Goal: Task Accomplishment & Management: Use online tool/utility

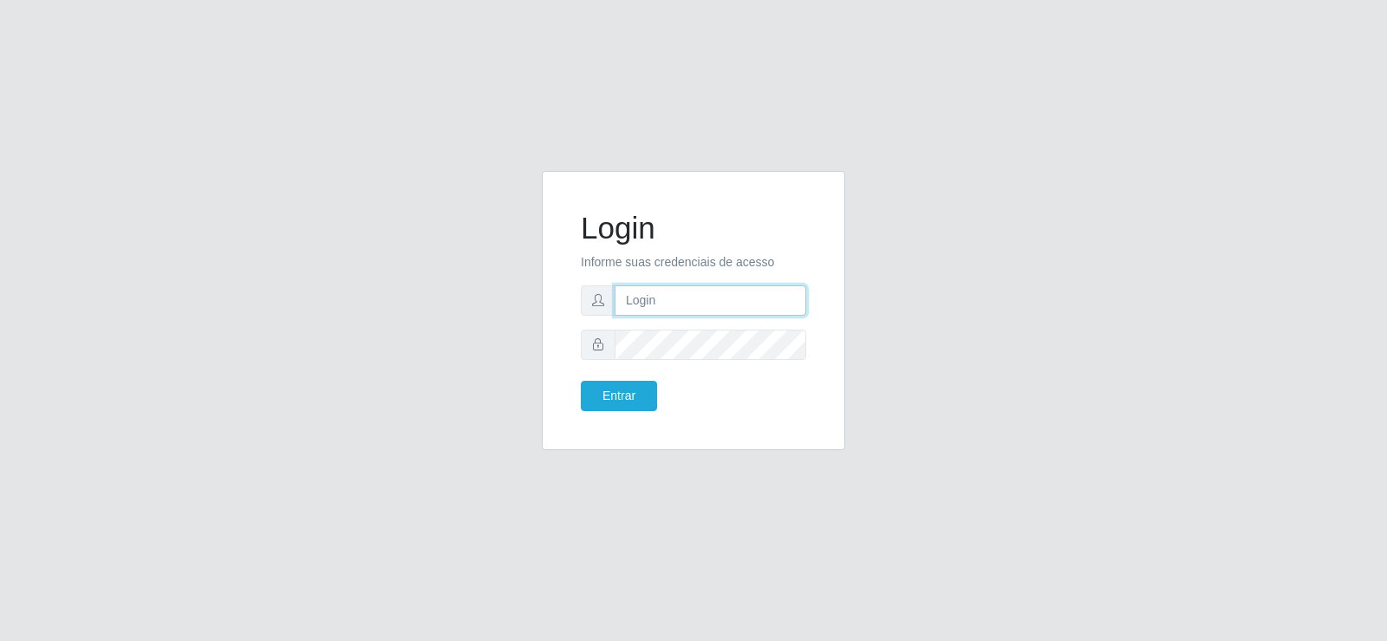
type input "[EMAIL_ADDRESS][DOMAIN_NAME]"
click at [777, 309] on input "[EMAIL_ADDRESS][DOMAIN_NAME]" at bounding box center [711, 300] width 192 height 30
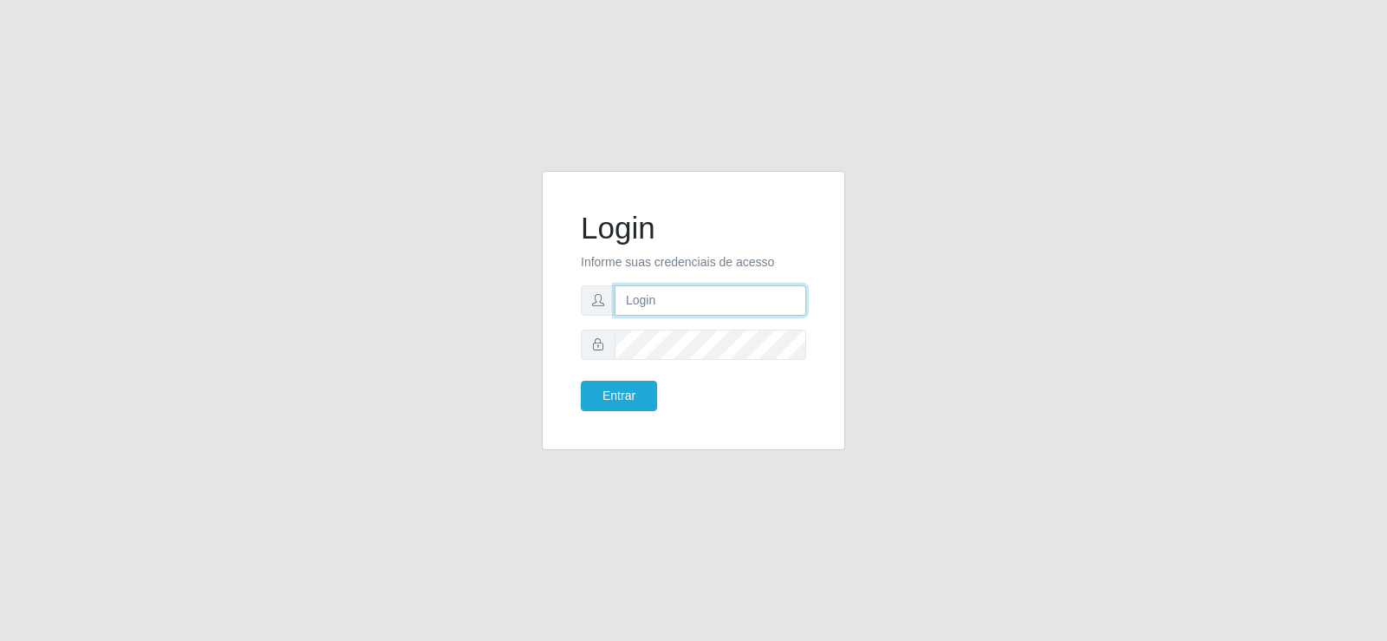
click at [777, 309] on input "text" at bounding box center [711, 300] width 192 height 30
type input "raizasup@tadeu"
click at [621, 374] on form "Login Informe suas credenciais de acesso raizasup@tadeu Entrar" at bounding box center [693, 310] width 225 height 201
click at [615, 391] on button "Entrar" at bounding box center [619, 396] width 76 height 30
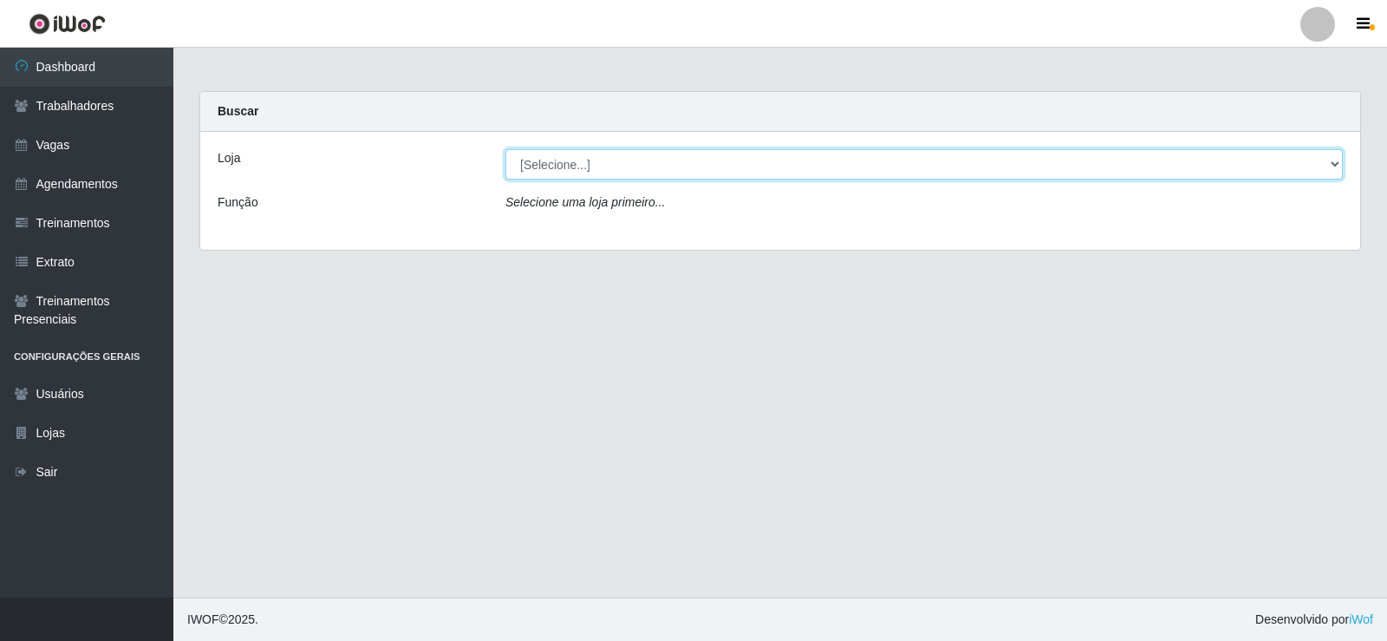
drag, startPoint x: 610, startPoint y: 155, endPoint x: 616, endPoint y: 179, distance: 24.0
click at [613, 163] on select "[Selecione...] Supermercado Tadeu - [GEOGRAPHIC_DATA]" at bounding box center [923, 164] width 837 height 30
select select "195"
click at [505, 149] on select "[Selecione...] Supermercado Tadeu - [GEOGRAPHIC_DATA]" at bounding box center [923, 164] width 837 height 30
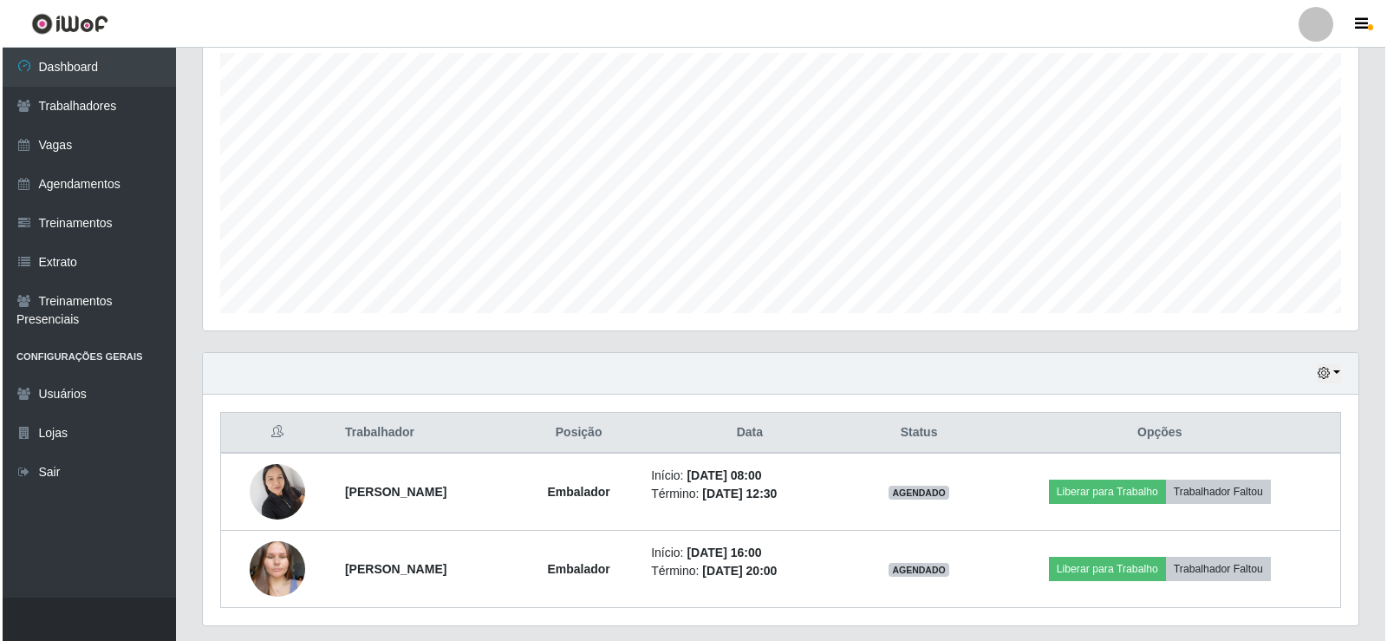
scroll to position [356, 0]
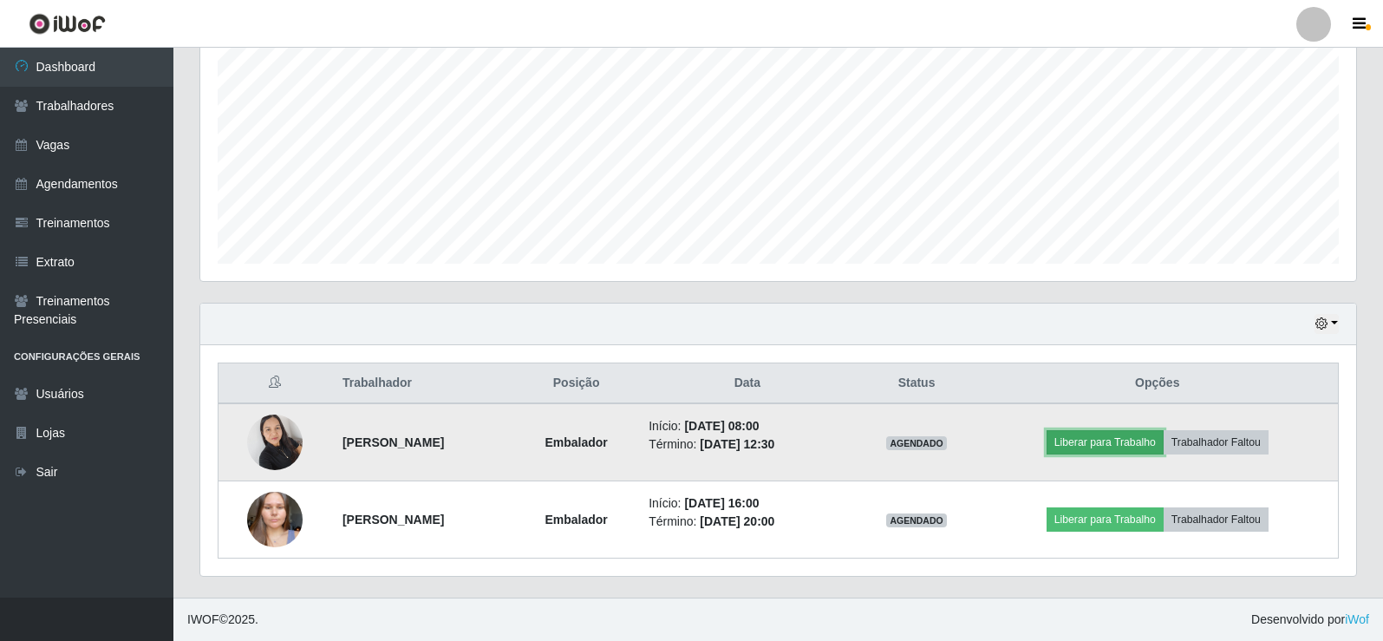
click at [1084, 440] on button "Liberar para Trabalho" at bounding box center [1104, 442] width 117 height 24
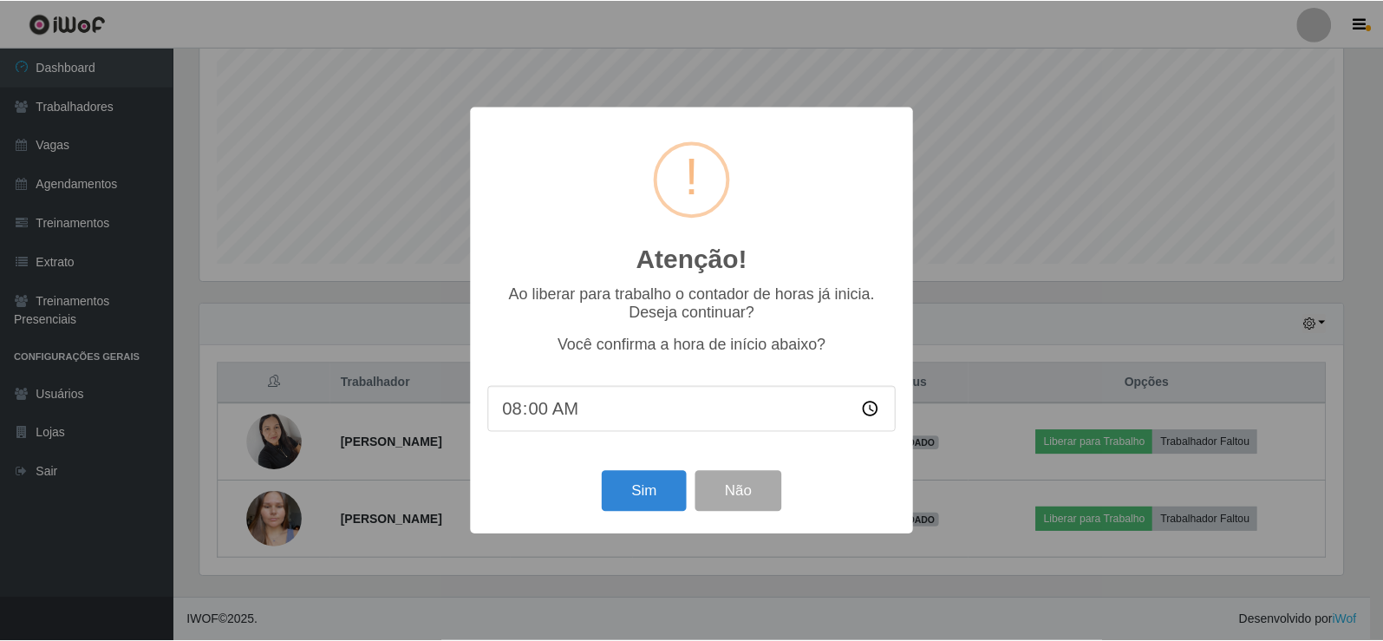
scroll to position [360, 1147]
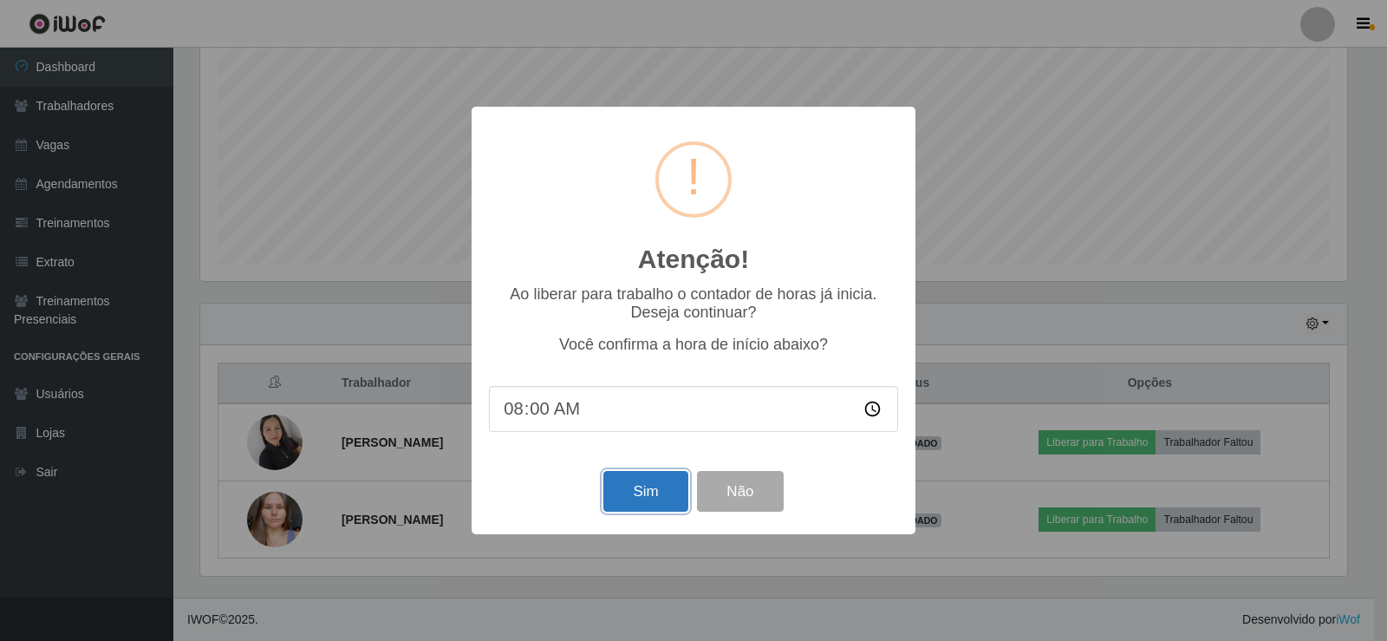
click at [637, 498] on button "Sim" at bounding box center [645, 491] width 84 height 41
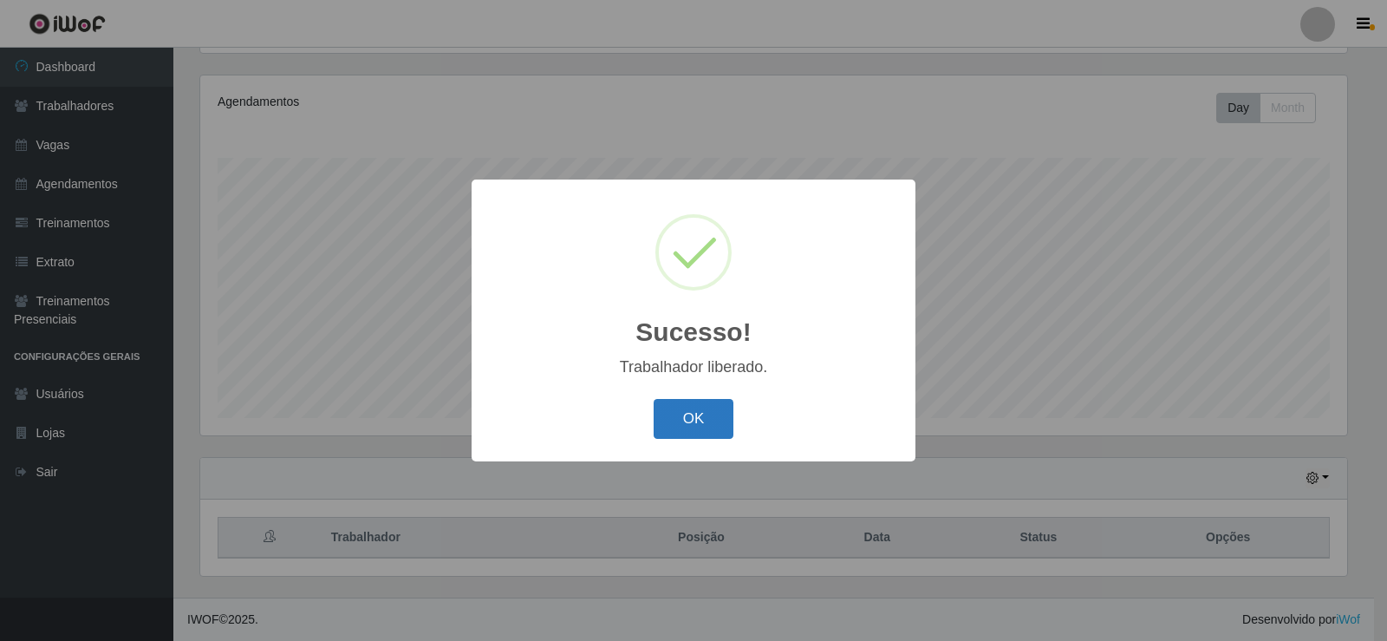
click at [691, 413] on button "OK" at bounding box center [694, 419] width 81 height 41
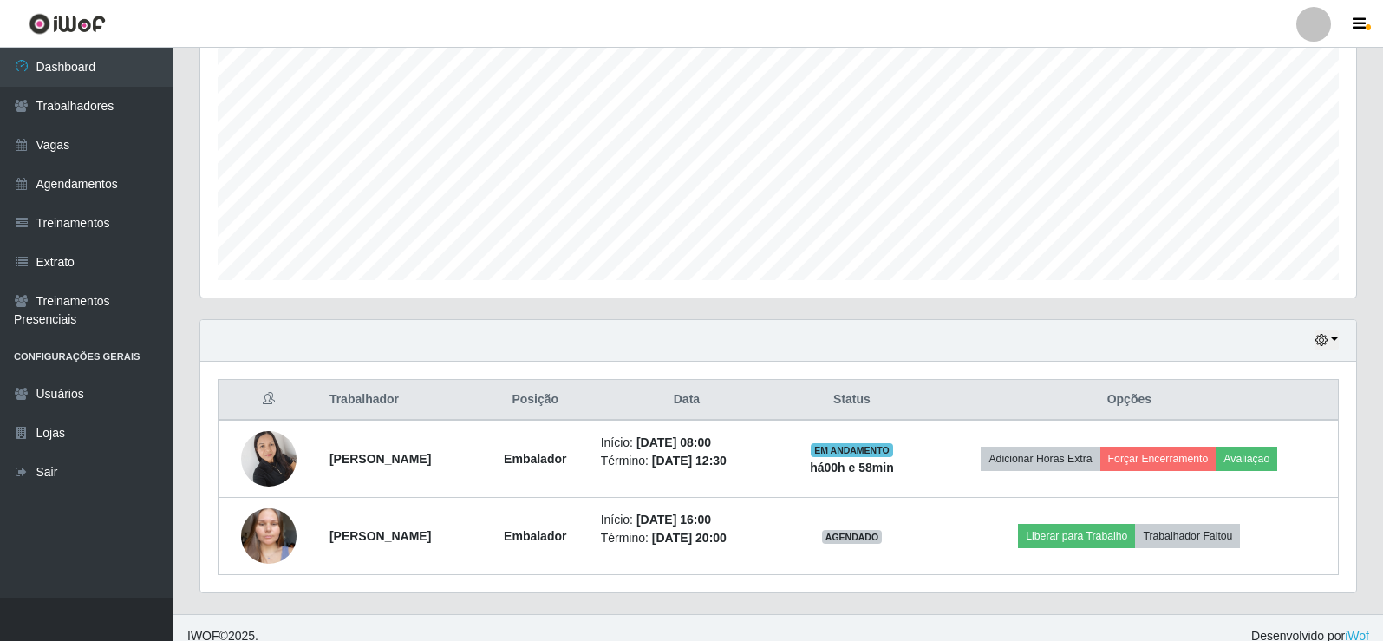
scroll to position [356, 0]
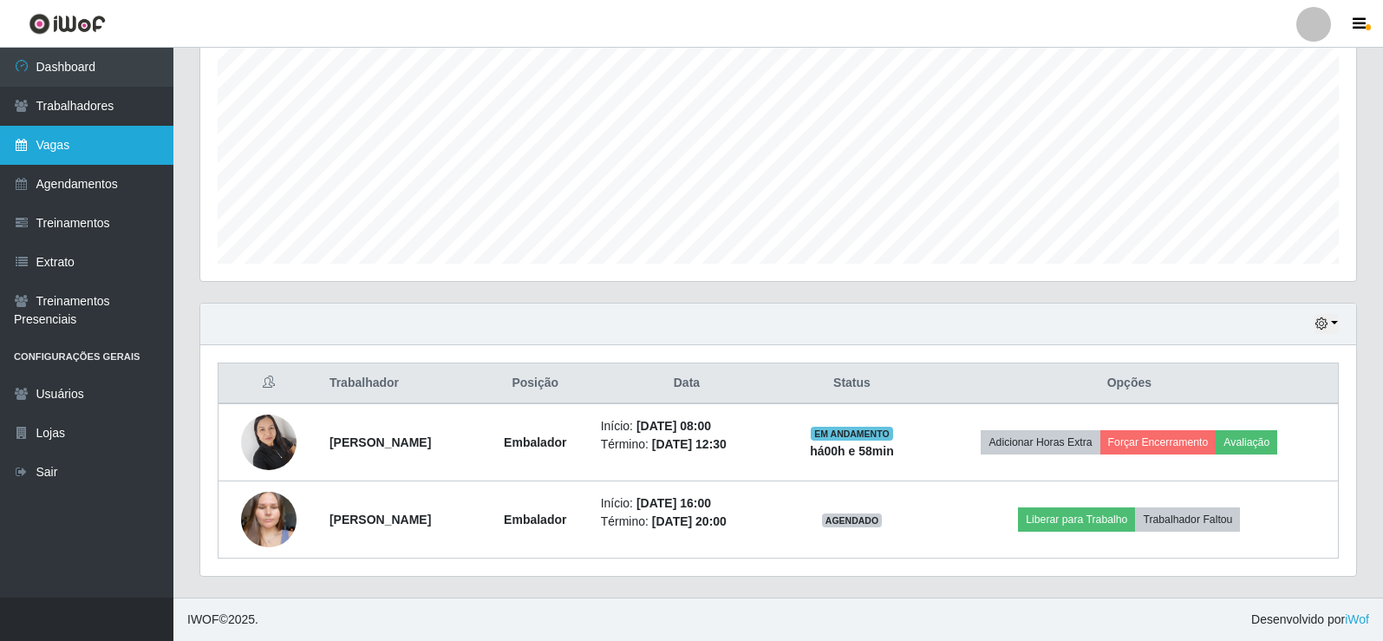
click at [101, 150] on link "Vagas" at bounding box center [86, 145] width 173 height 39
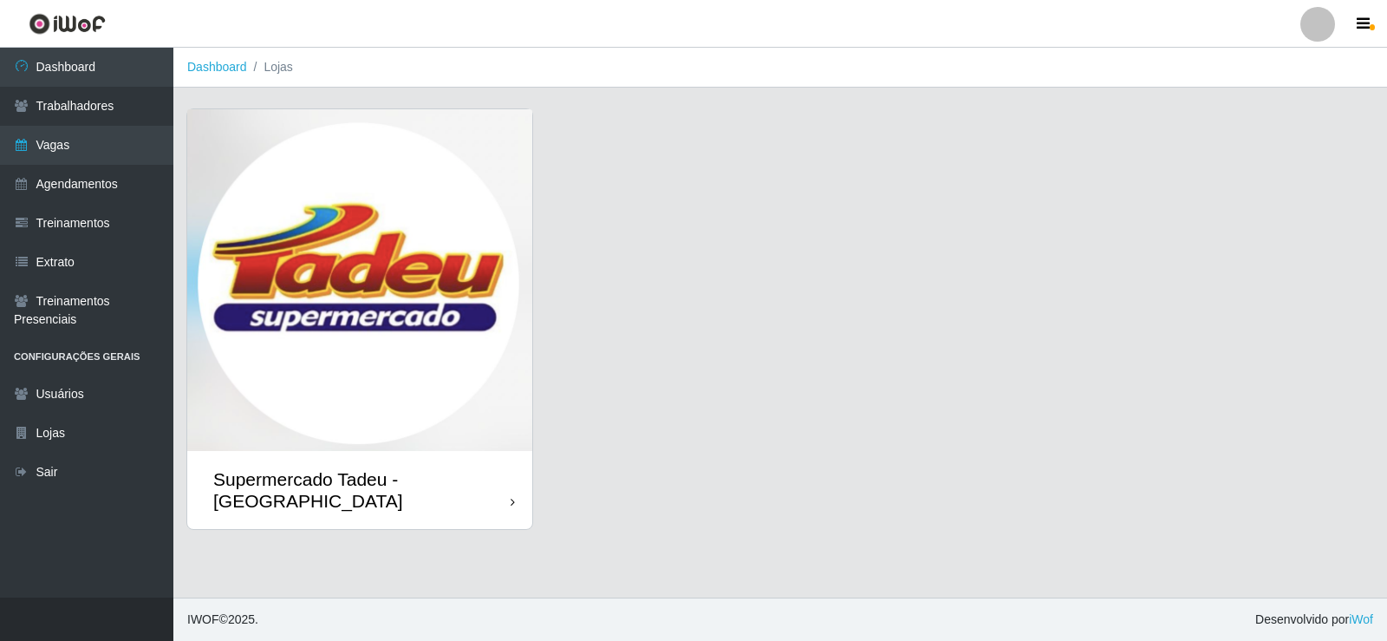
click at [447, 330] on img at bounding box center [359, 280] width 345 height 342
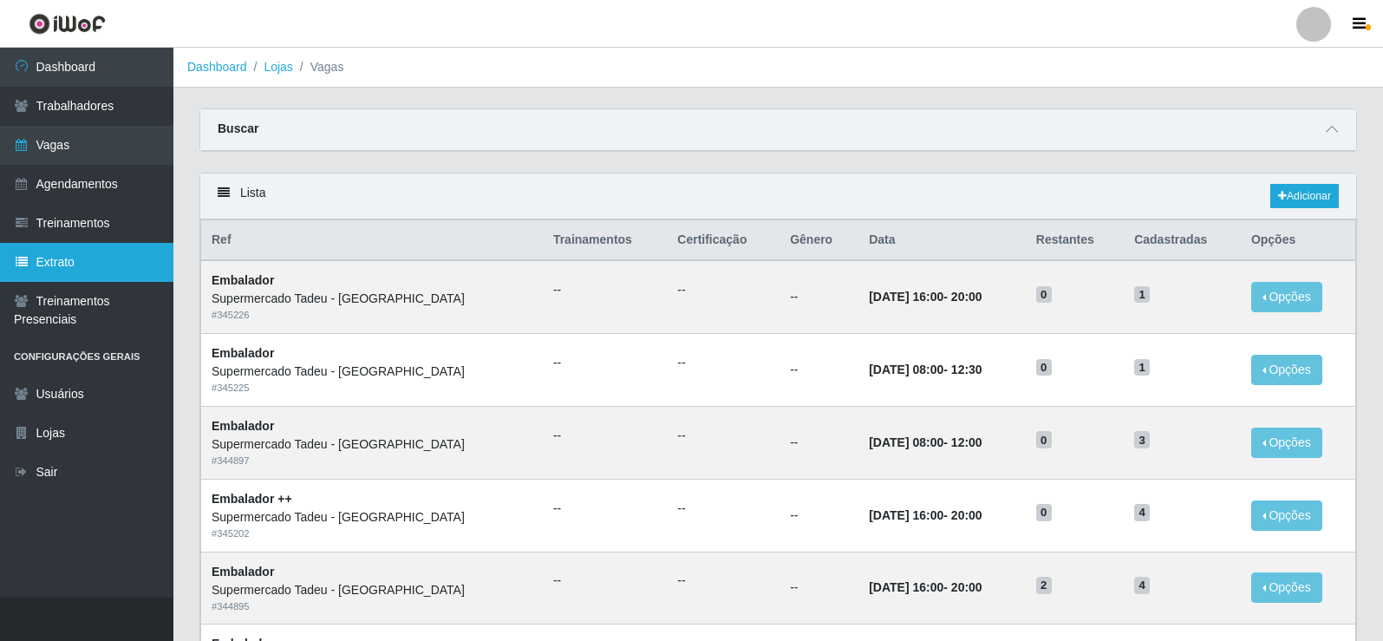
click at [21, 270] on link "Extrato" at bounding box center [86, 262] width 173 height 39
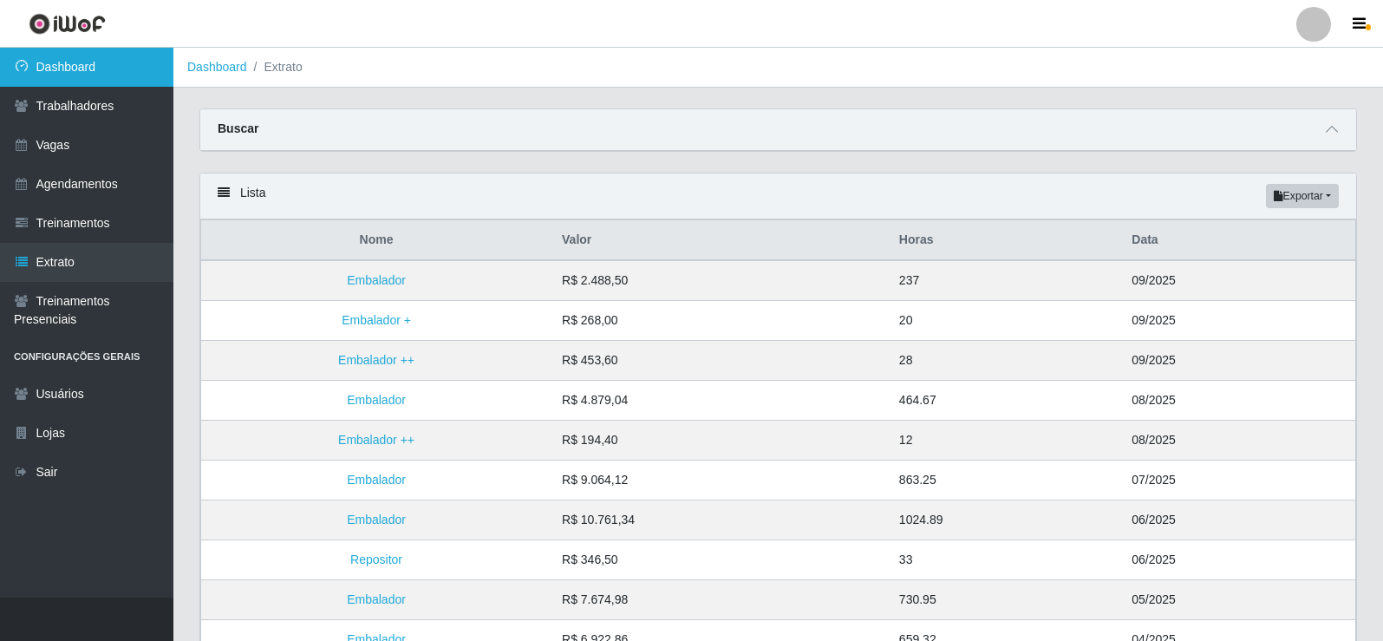
click at [140, 64] on link "Dashboard" at bounding box center [86, 67] width 173 height 39
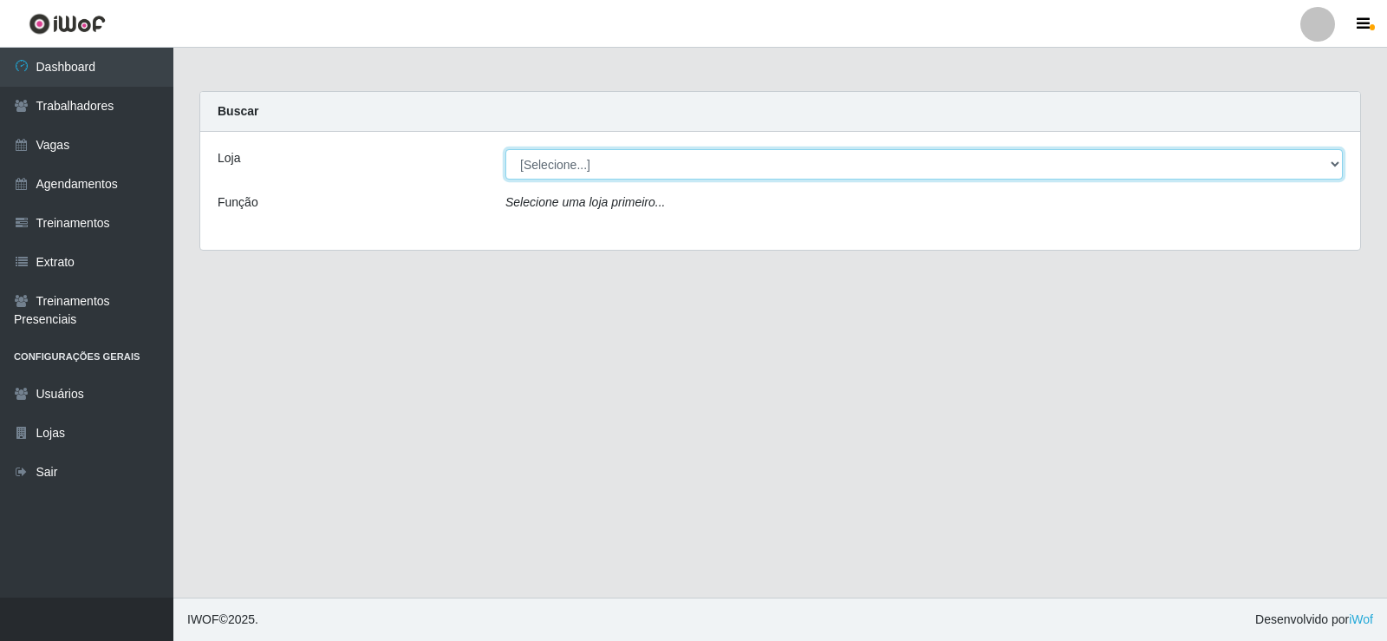
drag, startPoint x: 661, startPoint y: 173, endPoint x: 668, endPoint y: 179, distance: 9.2
click at [661, 173] on select "[Selecione...] Supermercado Tadeu - [GEOGRAPHIC_DATA]" at bounding box center [923, 164] width 837 height 30
select select "195"
click at [505, 149] on select "[Selecione...] Supermercado Tadeu - [GEOGRAPHIC_DATA]" at bounding box center [923, 164] width 837 height 30
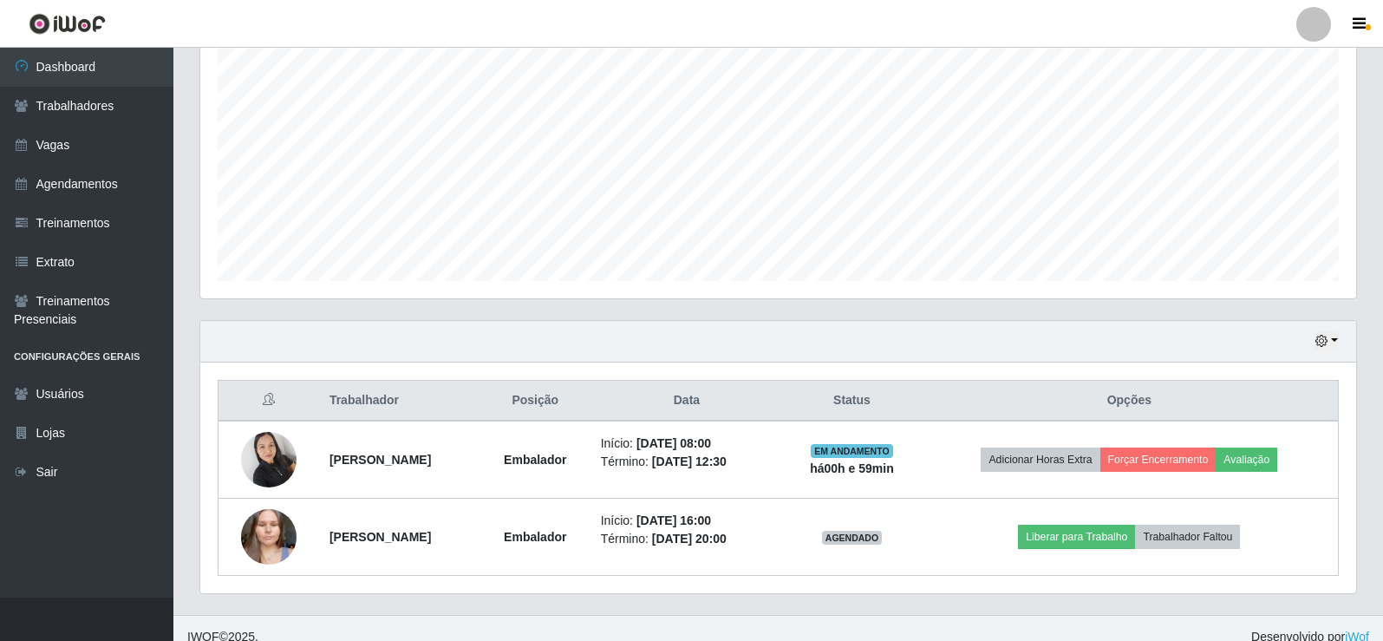
scroll to position [347, 0]
